Goal: Find specific fact: Find contact information

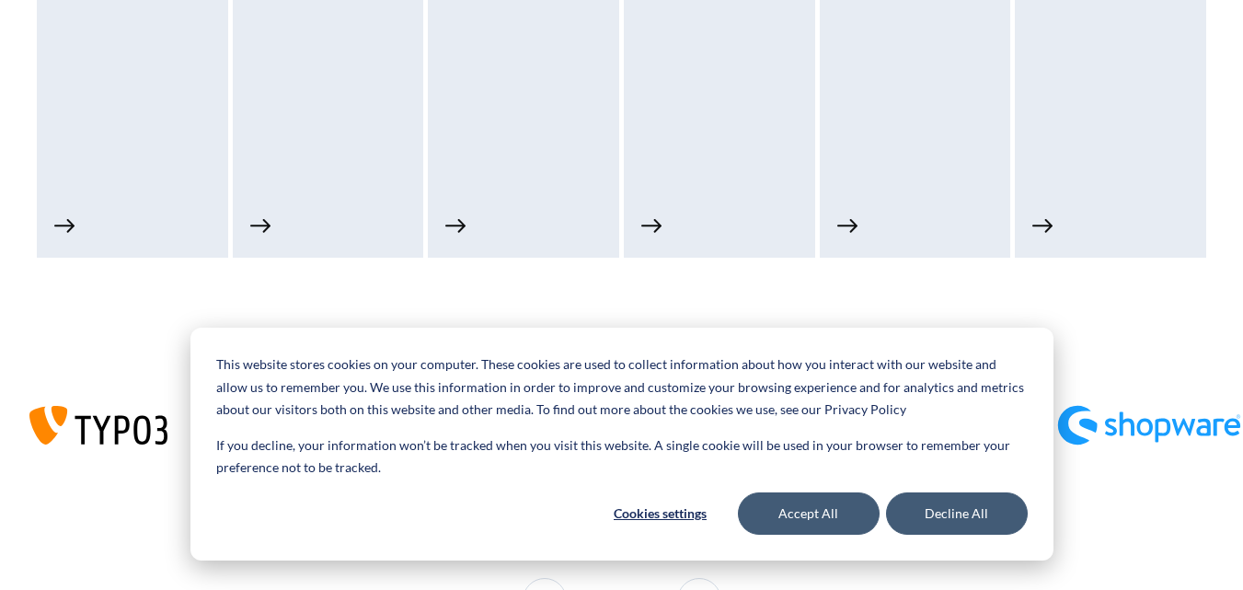
scroll to position [1196, 0]
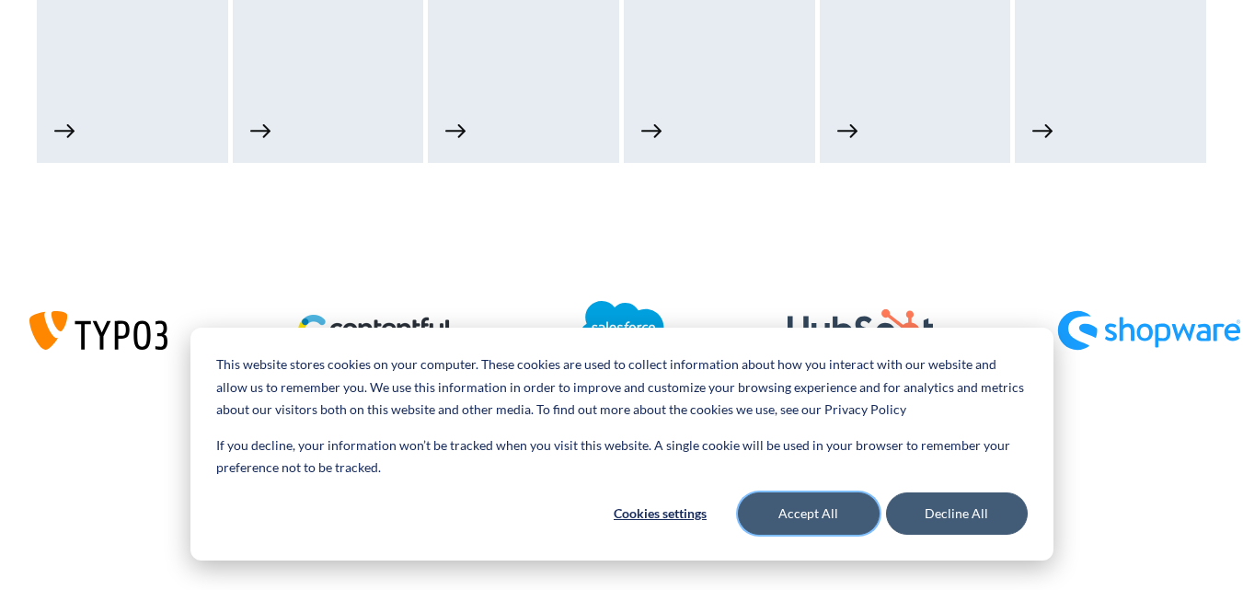
click at [802, 531] on button "Accept All" at bounding box center [809, 513] width 142 height 42
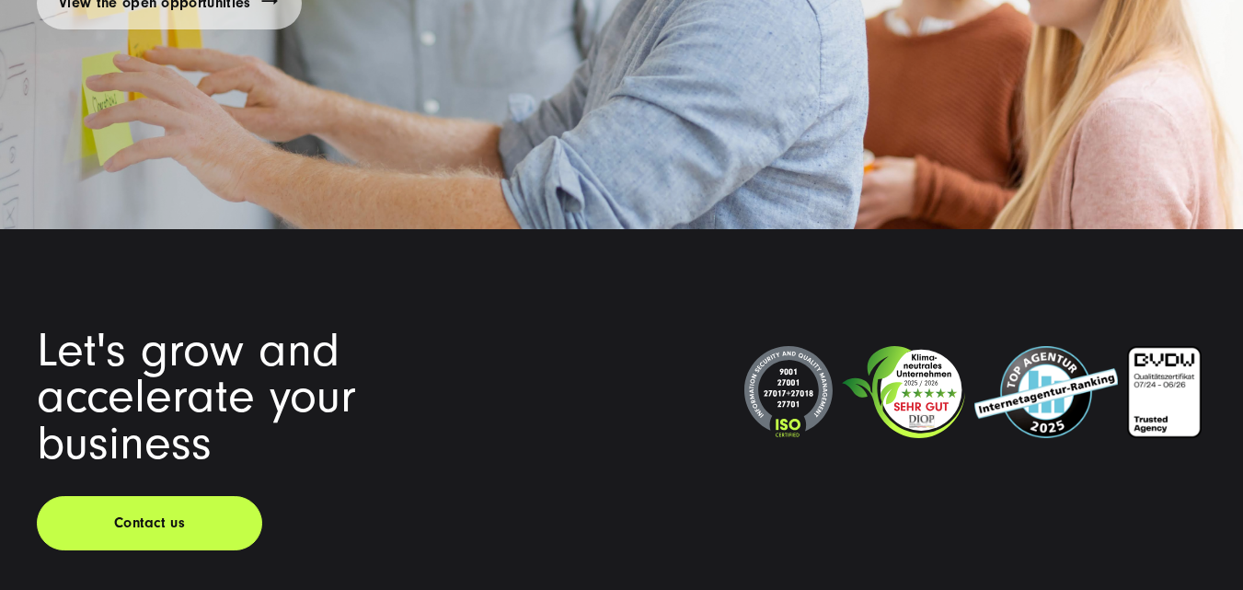
scroll to position [12332, 0]
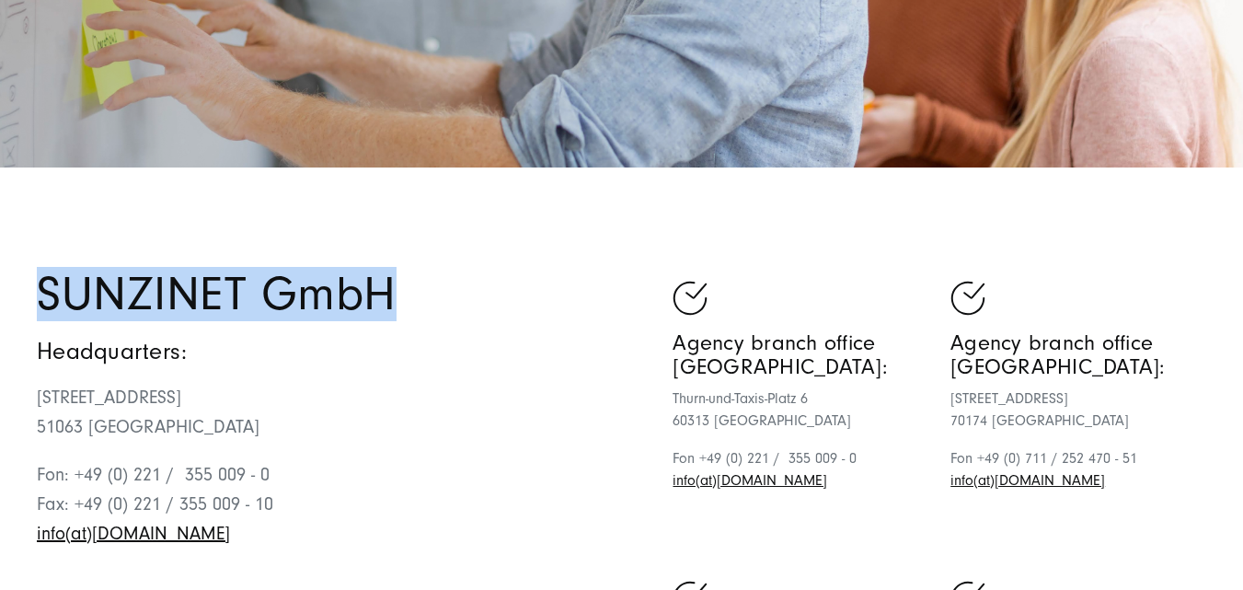
drag, startPoint x: 426, startPoint y: 293, endPoint x: 16, endPoint y: 291, distance: 410.3
copy h1 "SUNZINET GmbH"
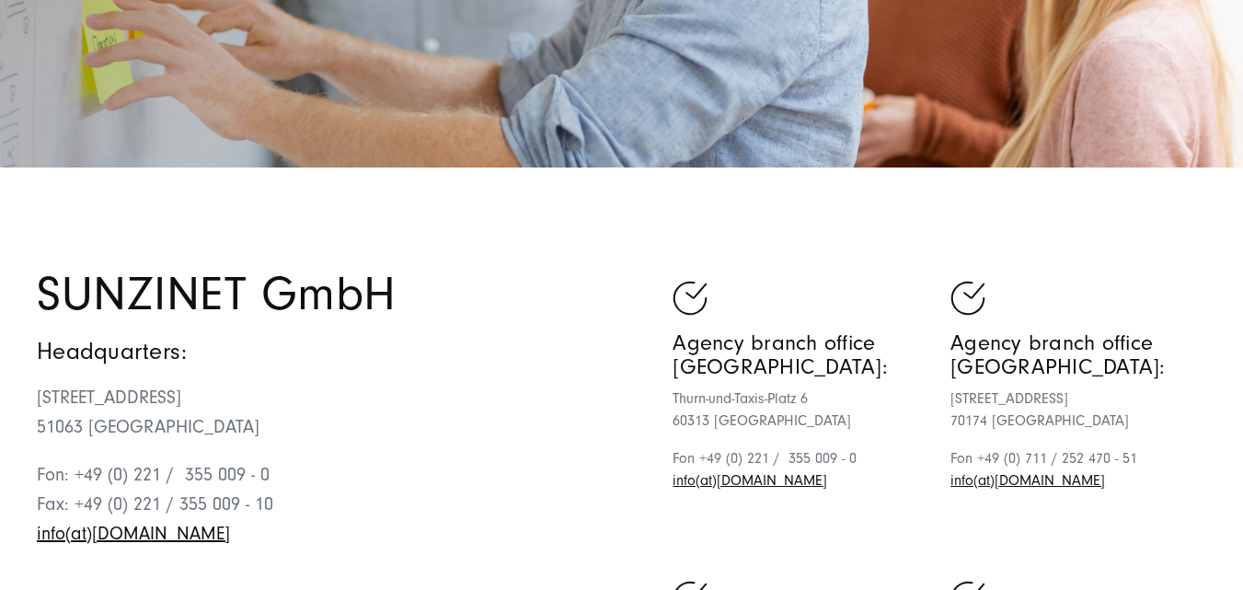
click at [525, 350] on h4 "Headquarters:" at bounding box center [329, 351] width 585 height 25
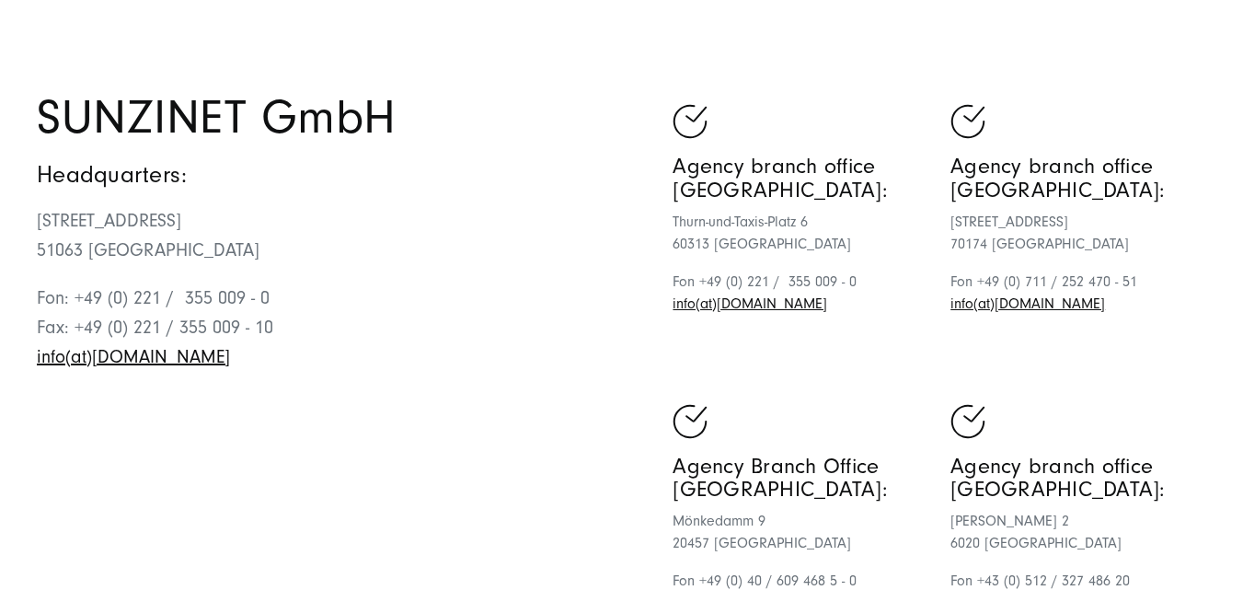
scroll to position [644, 0]
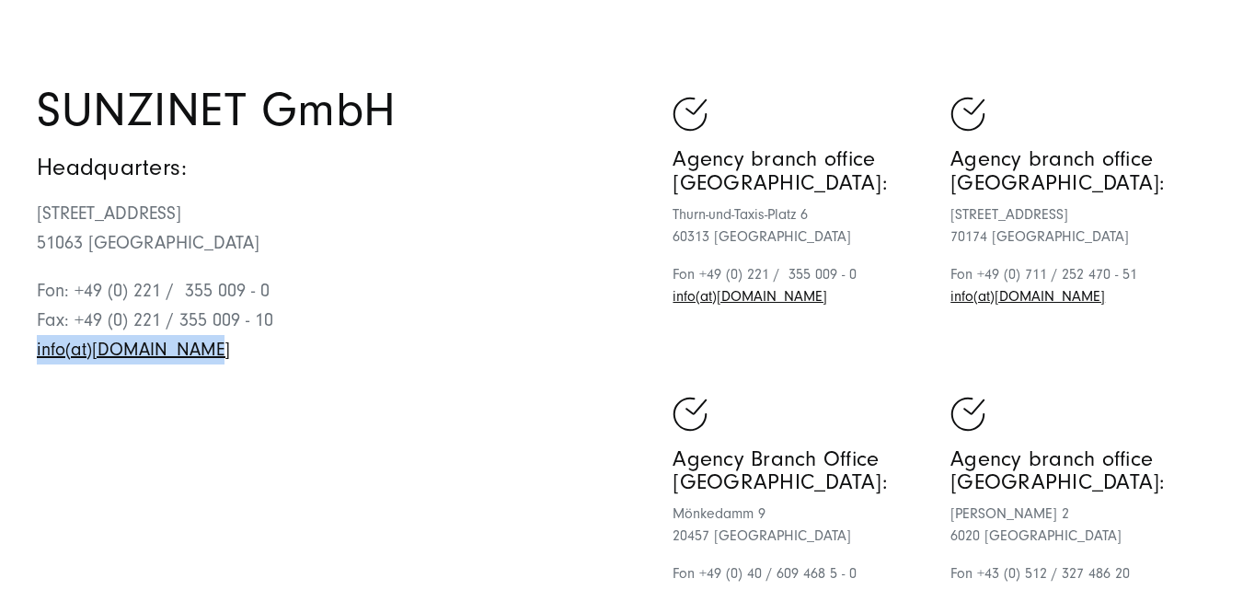
drag, startPoint x: 210, startPoint y: 357, endPoint x: 3, endPoint y: 359, distance: 207.0
copy link "info(at)sunzinet.com"
click at [495, 324] on p "Fon: +49 (0) 221 / 355 009 - 0 Fax: +49 (0) 221 / 355 009 - 10 info(at)sunzinet…" at bounding box center [329, 320] width 585 height 88
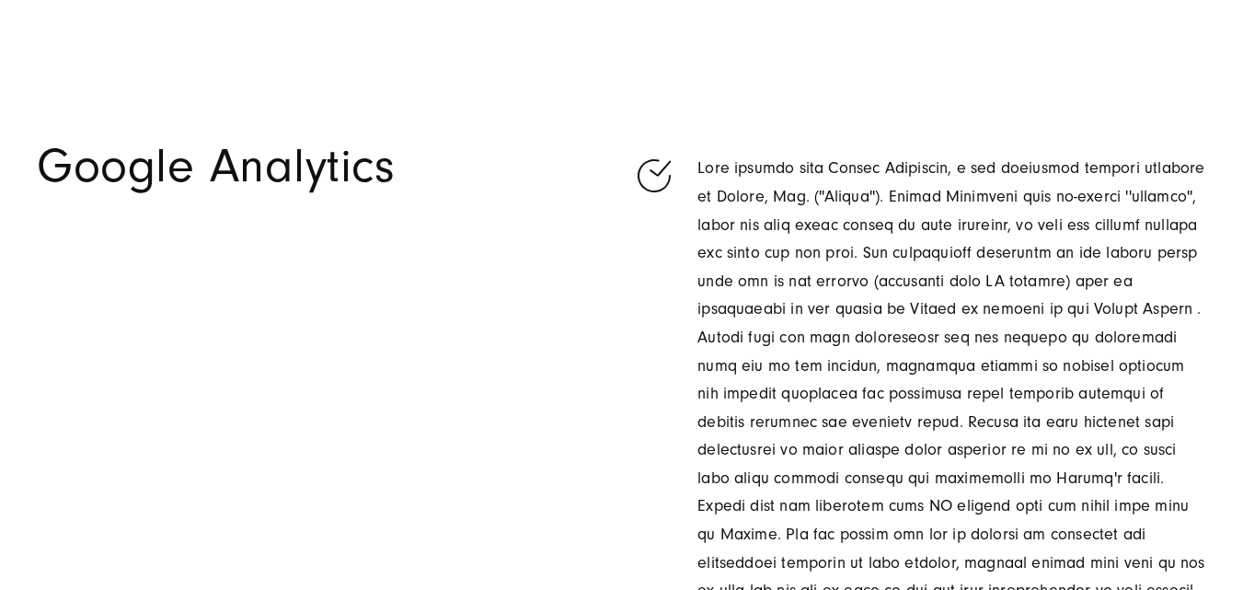
scroll to position [4691, 0]
